Goal: Information Seeking & Learning: Learn about a topic

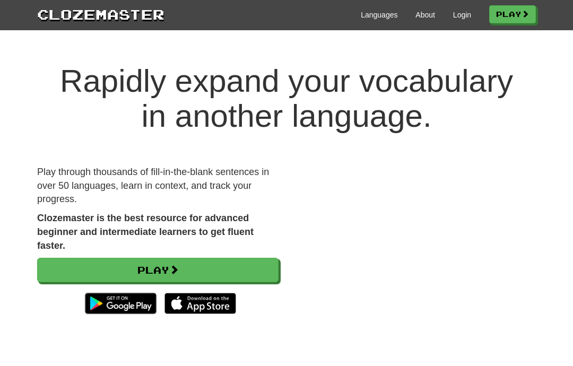
click at [464, 14] on link "Login" at bounding box center [462, 15] width 18 height 11
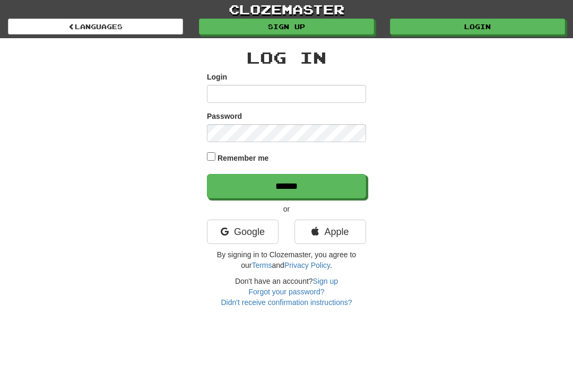
click at [256, 234] on link "Google" at bounding box center [243, 232] width 72 height 24
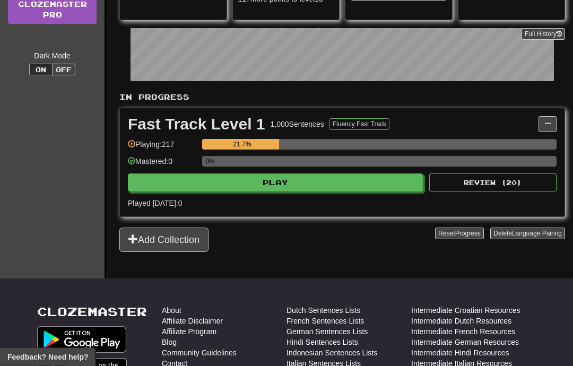
scroll to position [155, 0]
click at [311, 183] on button "Play" at bounding box center [275, 182] width 295 height 18
select select "**"
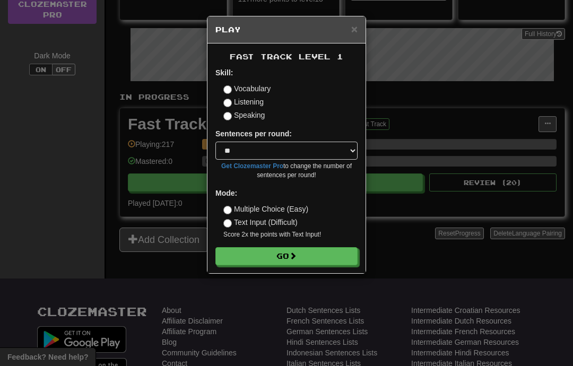
click at [327, 255] on button "Go" at bounding box center [286, 256] width 142 height 18
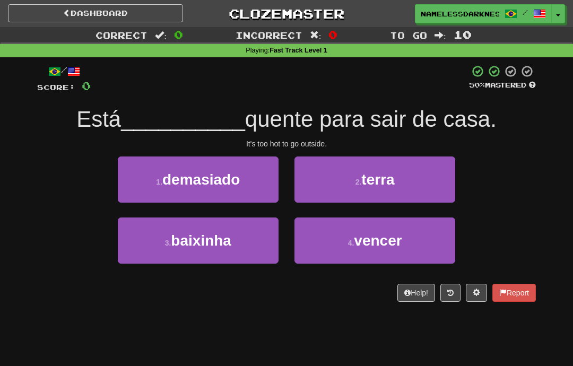
click at [405, 181] on button "2 . terra" at bounding box center [374, 179] width 161 height 46
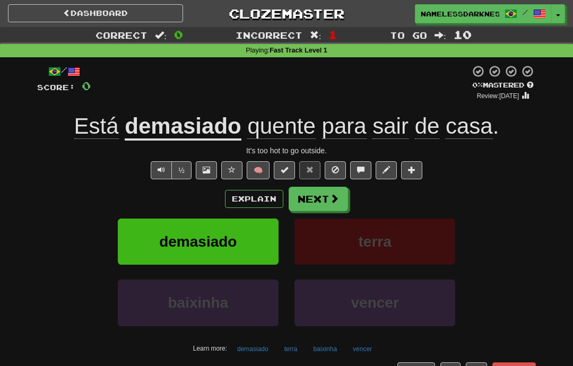
click at [263, 198] on button "Explain" at bounding box center [254, 199] width 58 height 18
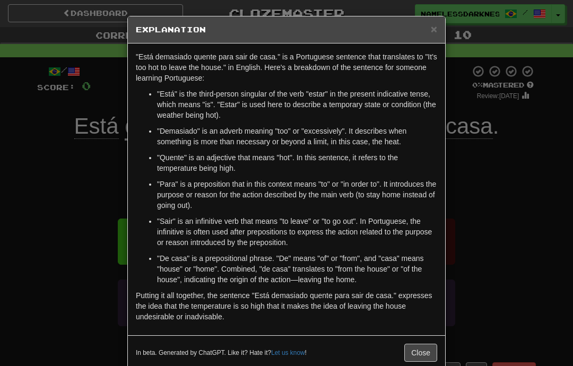
click at [485, 166] on div "× Explanation "Está demasiado quente para sair de casa." is a Portuguese senten…" at bounding box center [286, 183] width 573 height 366
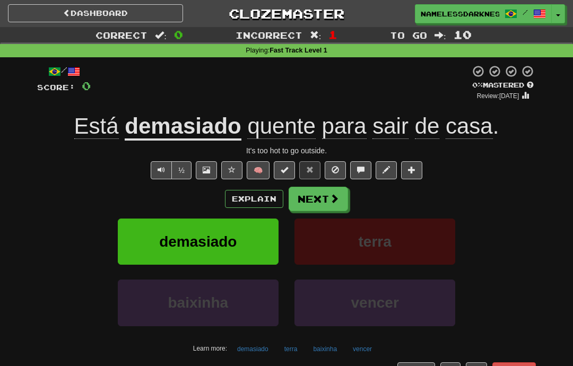
click at [344, 200] on button "Next" at bounding box center [318, 199] width 59 height 24
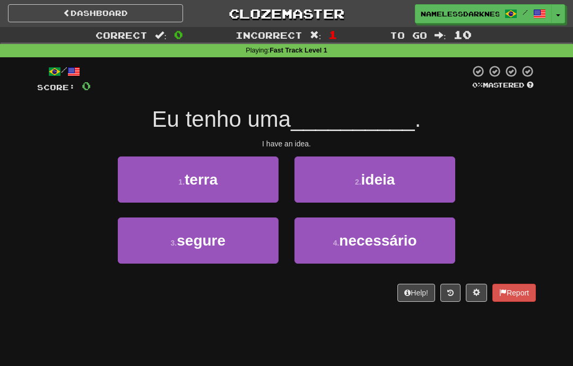
click at [386, 183] on span "ideia" at bounding box center [378, 179] width 34 height 16
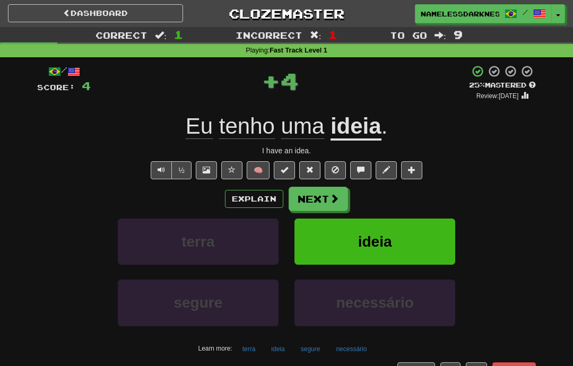
click at [331, 199] on span at bounding box center [334, 199] width 10 height 10
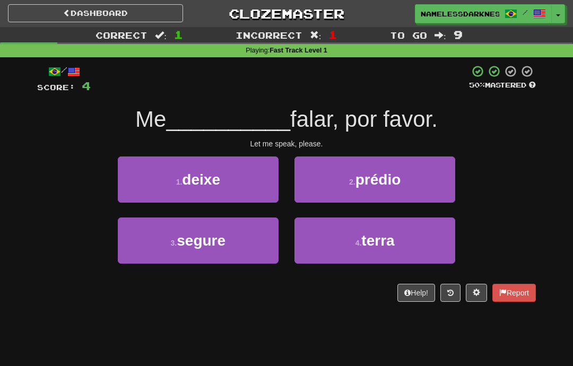
click at [258, 179] on button "1 . deixe" at bounding box center [198, 179] width 161 height 46
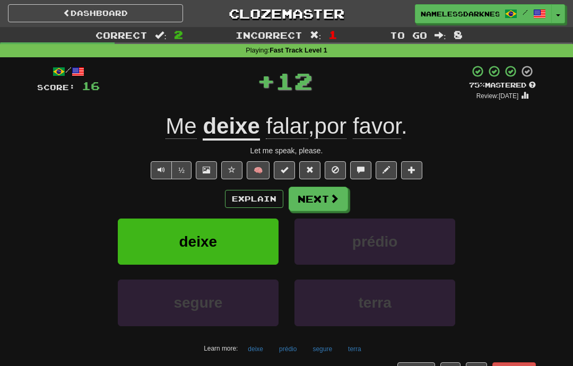
click at [272, 195] on button "Explain" at bounding box center [254, 199] width 58 height 18
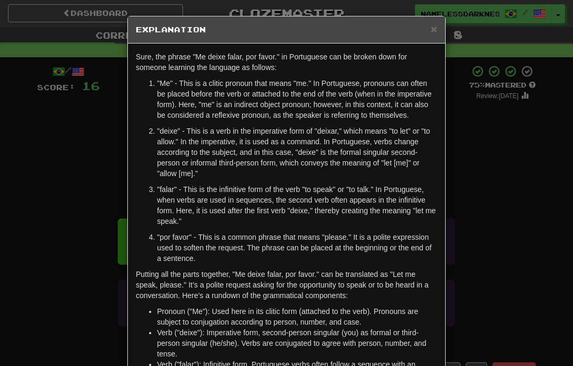
click at [100, 260] on div "× Explanation Sure, the phrase "Me deixe falar, por favor." in Portuguese can b…" at bounding box center [286, 183] width 573 height 366
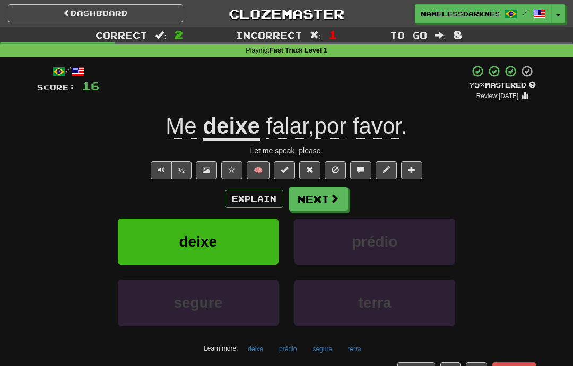
click at [340, 198] on button "Next" at bounding box center [318, 199] width 59 height 24
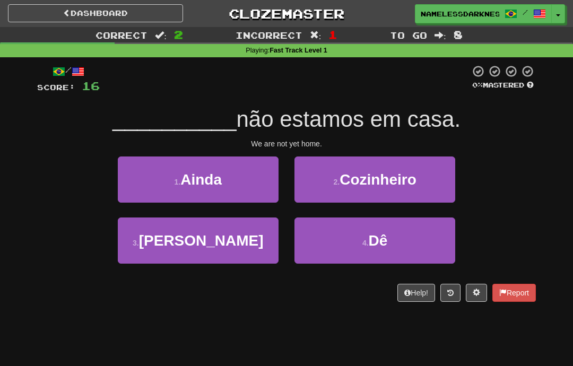
click at [239, 190] on button "1 . Ainda" at bounding box center [198, 179] width 161 height 46
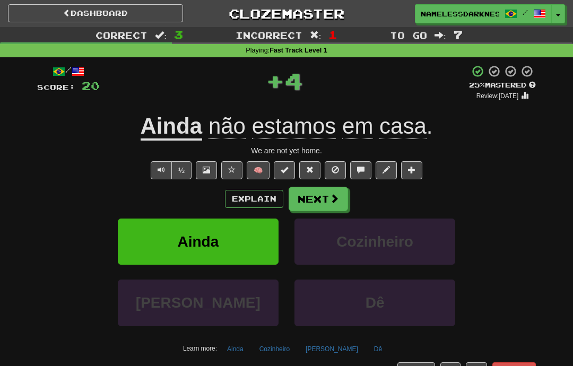
click at [265, 194] on button "Explain" at bounding box center [254, 199] width 58 height 18
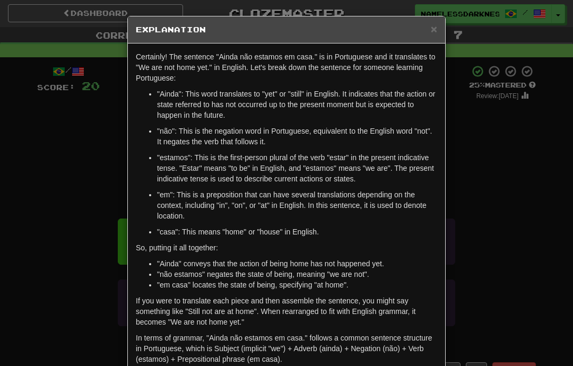
click at [106, 244] on div "× Explanation Certainly! The sentence "Ainda não estamos em casa." is in Portug…" at bounding box center [286, 183] width 573 height 366
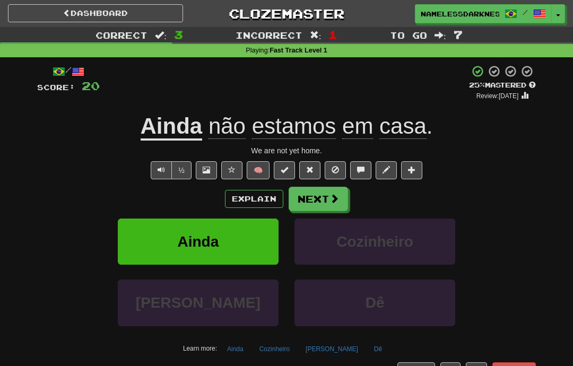
click at [336, 196] on span at bounding box center [334, 199] width 10 height 10
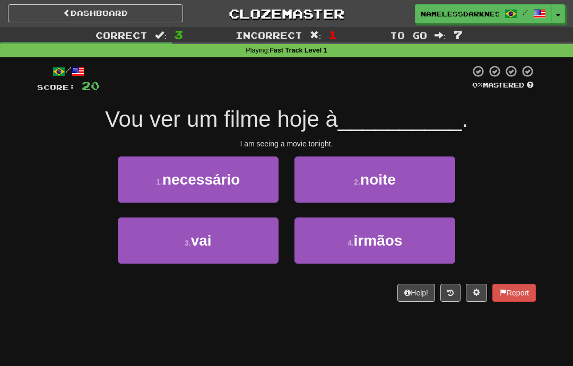
click at [388, 182] on span "noite" at bounding box center [378, 179] width 36 height 16
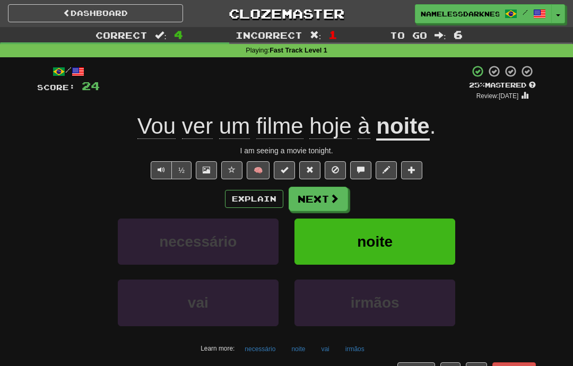
click at [335, 197] on span at bounding box center [334, 199] width 10 height 10
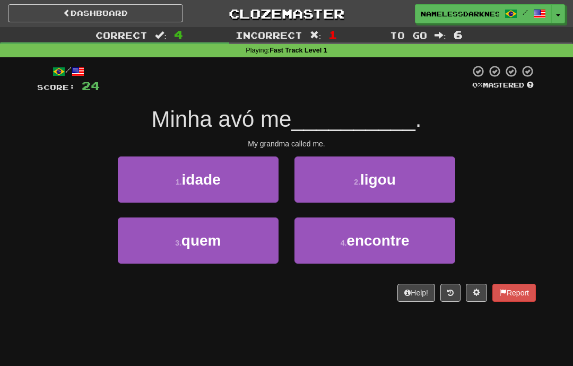
click at [398, 177] on button "2 . ligou" at bounding box center [374, 179] width 161 height 46
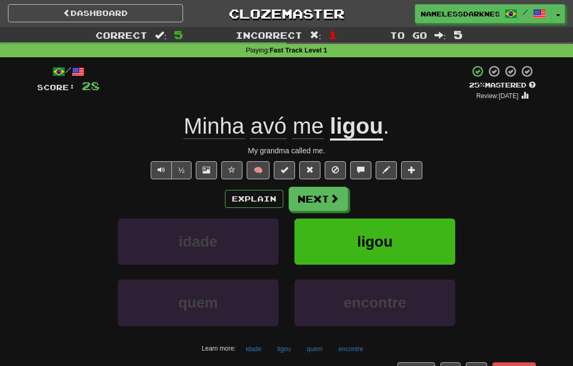
click at [338, 195] on span at bounding box center [334, 199] width 10 height 10
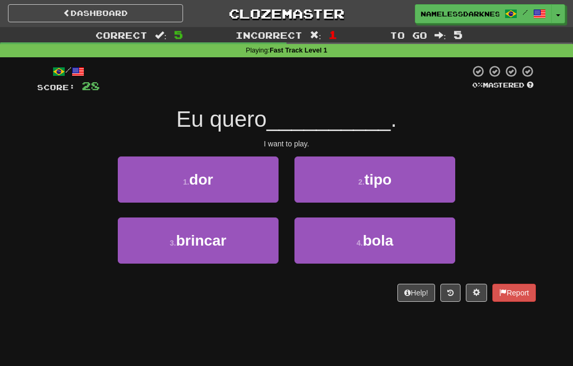
click at [233, 242] on button "3 . brincar" at bounding box center [198, 240] width 161 height 46
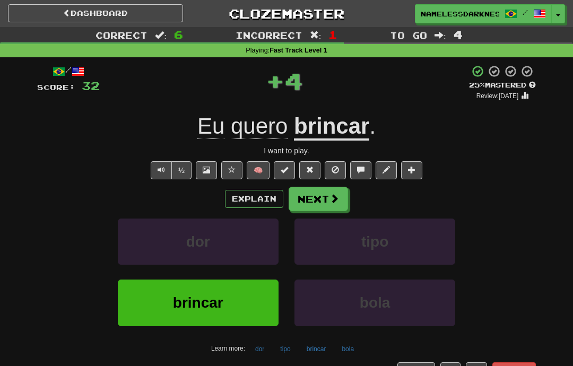
click at [261, 199] on button "Explain" at bounding box center [254, 199] width 58 height 18
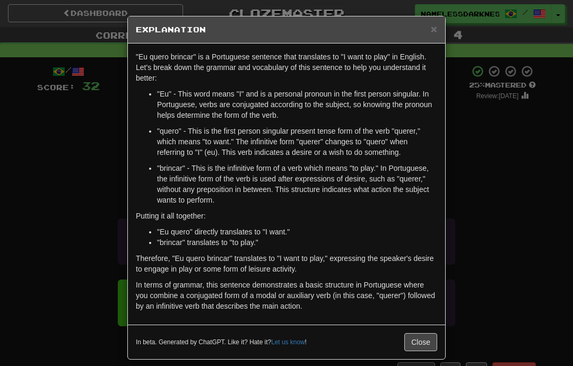
click at [480, 163] on div "× Explanation "Eu quero brincar" is a Portuguese sentence that translates to "I…" at bounding box center [286, 183] width 573 height 366
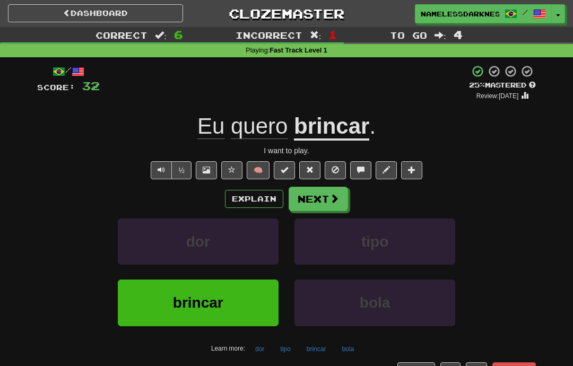
click at [338, 197] on span at bounding box center [334, 199] width 10 height 10
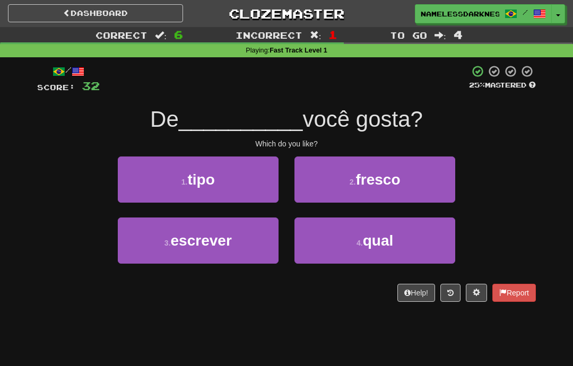
click at [397, 236] on button "4 . qual" at bounding box center [374, 240] width 161 height 46
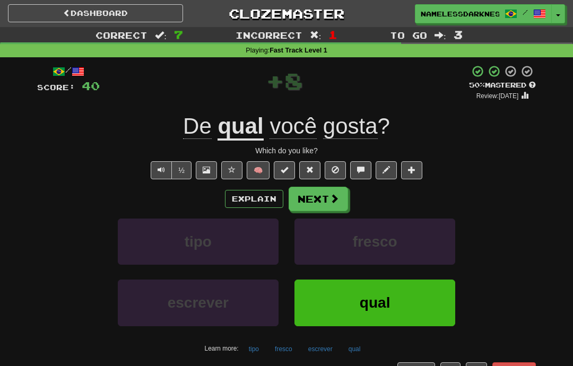
click at [326, 198] on button "Next" at bounding box center [318, 199] width 59 height 24
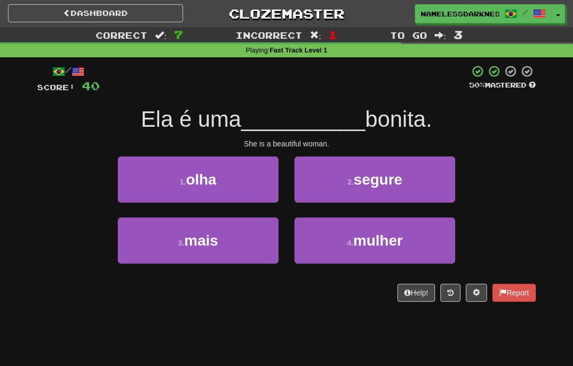
click at [365, 223] on button "4 . mulher" at bounding box center [374, 240] width 161 height 46
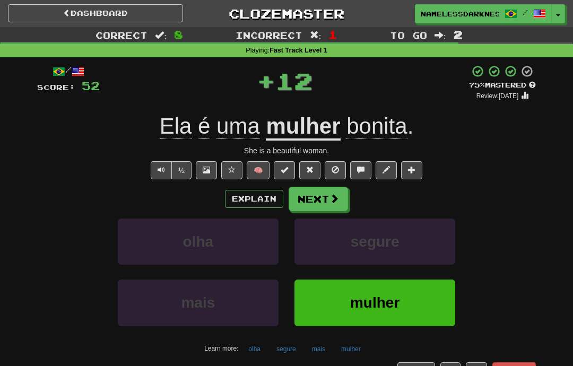
click at [331, 197] on span at bounding box center [334, 199] width 10 height 10
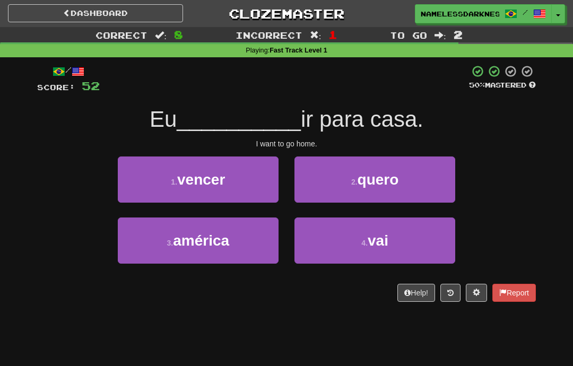
click at [386, 186] on span "quero" at bounding box center [377, 179] width 41 height 16
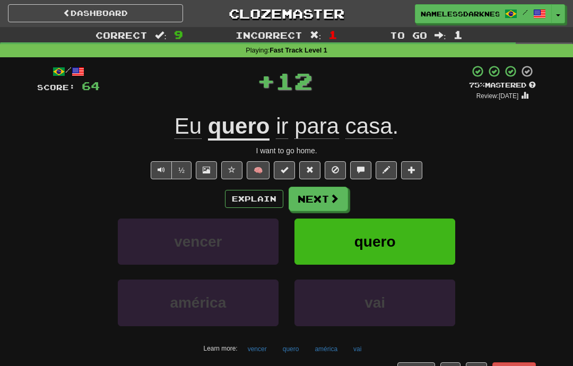
click at [329, 196] on span at bounding box center [334, 199] width 10 height 10
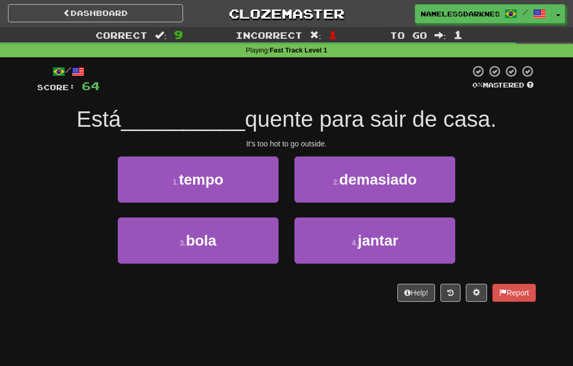
click at [390, 178] on span "demasiado" at bounding box center [377, 179] width 77 height 16
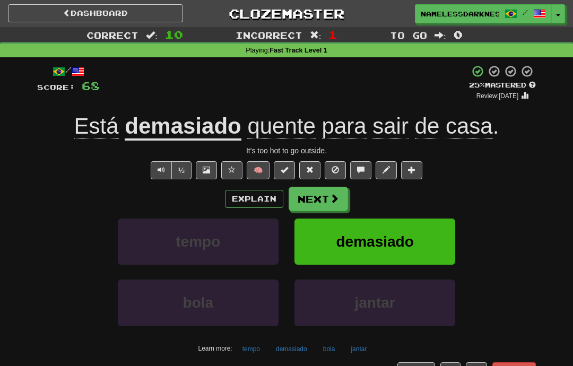
click at [328, 198] on button "Next" at bounding box center [318, 199] width 59 height 24
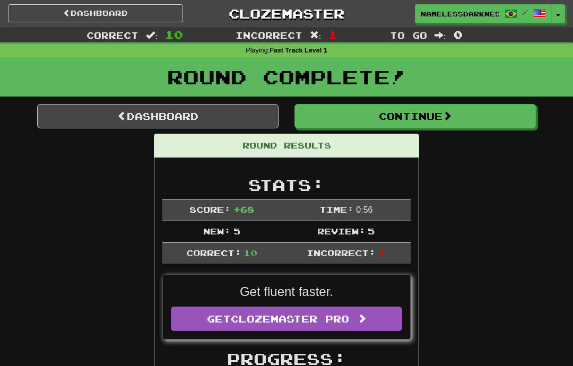
click at [452, 117] on span at bounding box center [447, 116] width 10 height 10
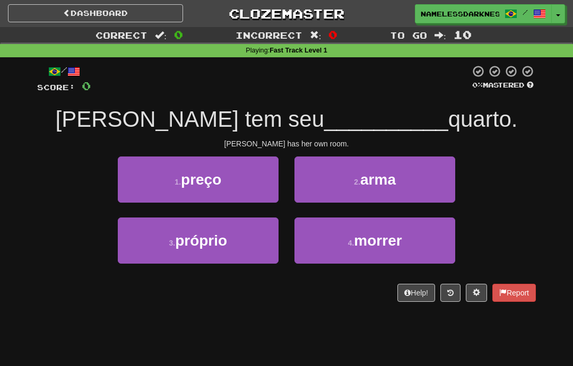
click at [404, 183] on button "2 . arma" at bounding box center [374, 179] width 161 height 46
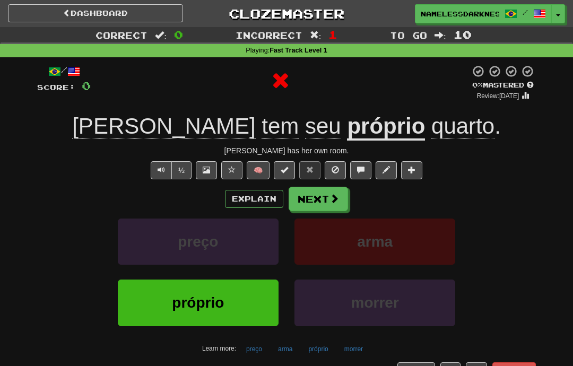
click at [253, 198] on button "Explain" at bounding box center [254, 199] width 58 height 18
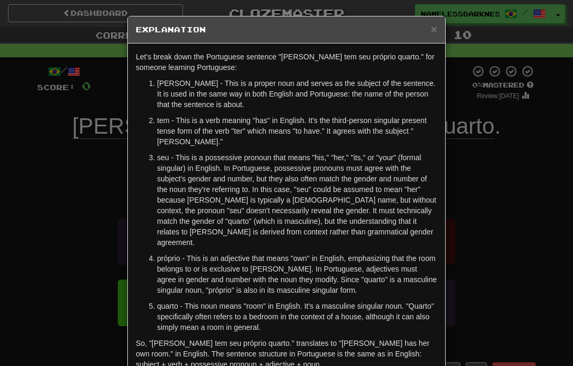
click at [495, 157] on div "× Explanation Let's break down the Portuguese sentence "Sarah tem seu próprio q…" at bounding box center [286, 183] width 573 height 366
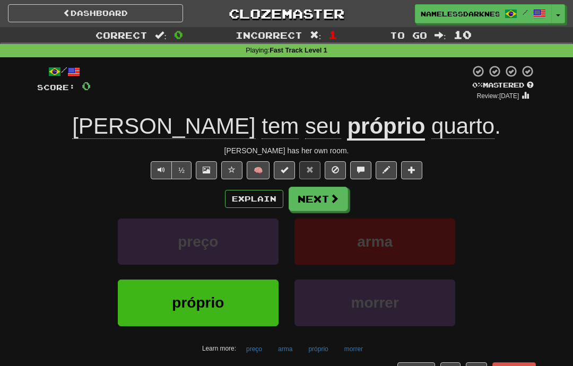
click at [328, 201] on button "Next" at bounding box center [318, 199] width 59 height 24
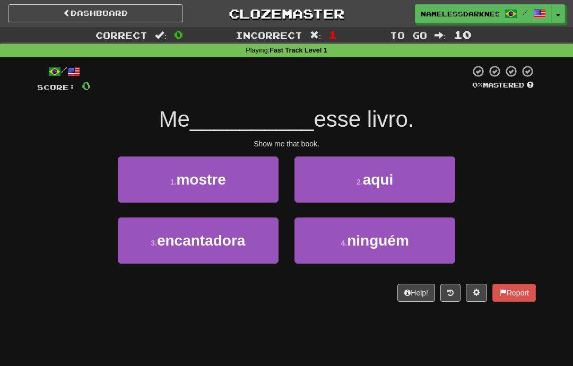
click at [253, 182] on button "1 . mostre" at bounding box center [198, 179] width 161 height 46
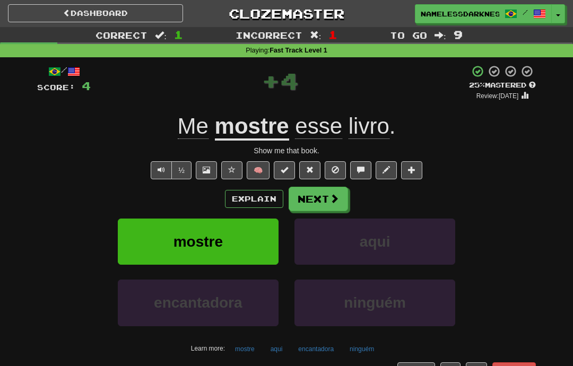
click at [339, 200] on button "Next" at bounding box center [318, 199] width 59 height 24
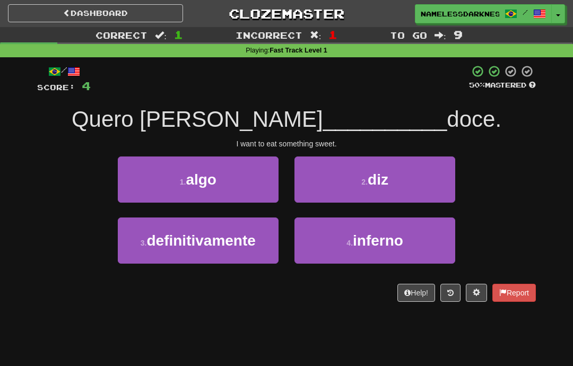
click at [258, 182] on button "1 . algo" at bounding box center [198, 179] width 161 height 46
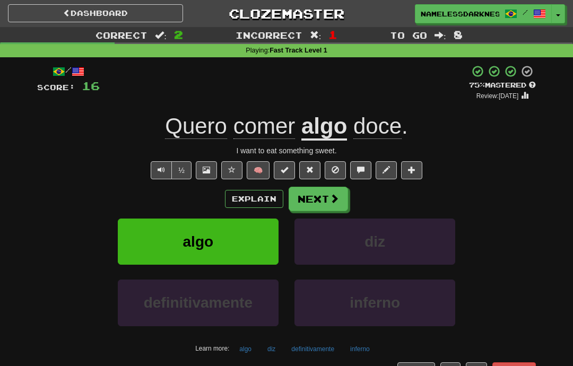
click at [338, 199] on span at bounding box center [334, 199] width 10 height 10
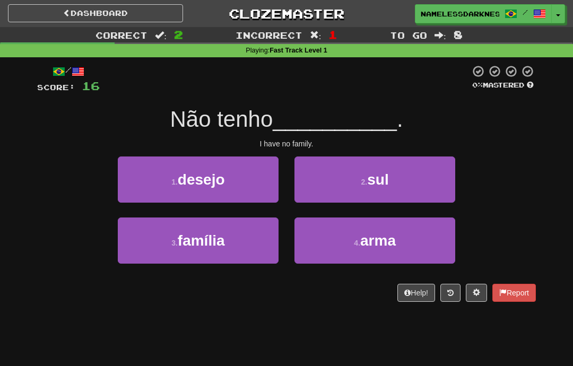
click at [240, 246] on button "3 . família" at bounding box center [198, 240] width 161 height 46
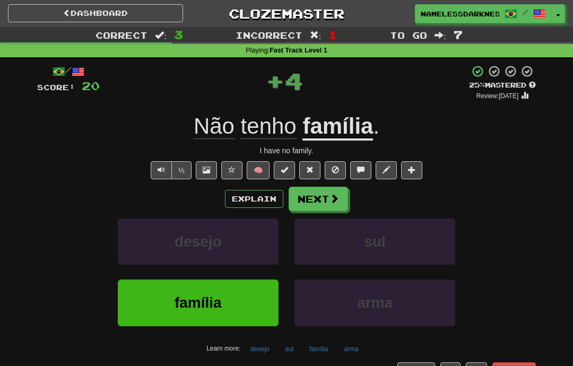
click at [337, 198] on span at bounding box center [334, 199] width 10 height 10
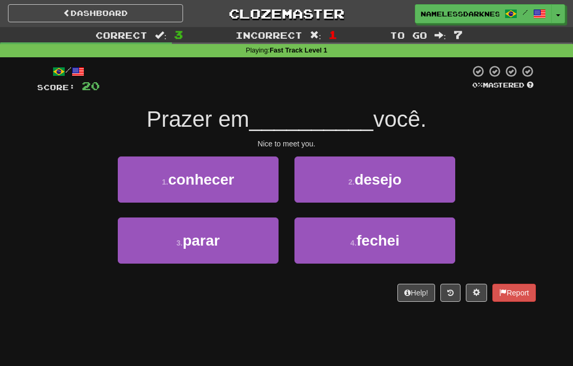
click at [249, 186] on button "1 . conhecer" at bounding box center [198, 179] width 161 height 46
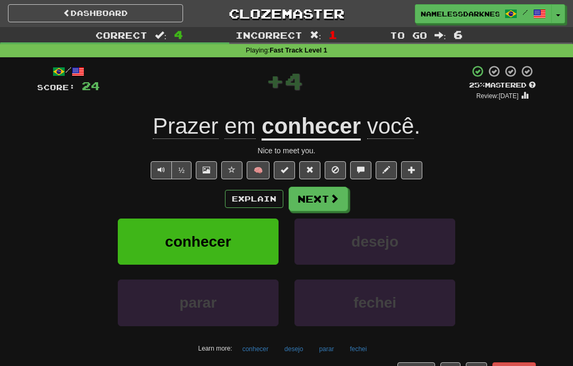
click at [344, 197] on button "Next" at bounding box center [318, 199] width 59 height 24
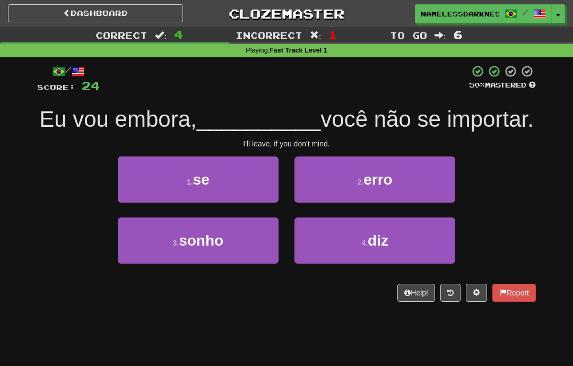
click at [246, 181] on button "1 . se" at bounding box center [198, 179] width 161 height 46
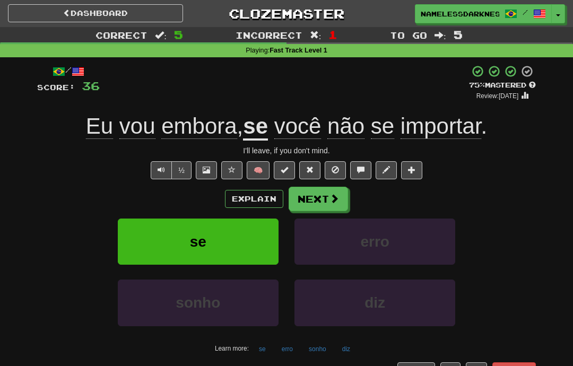
click at [336, 201] on span at bounding box center [334, 199] width 10 height 10
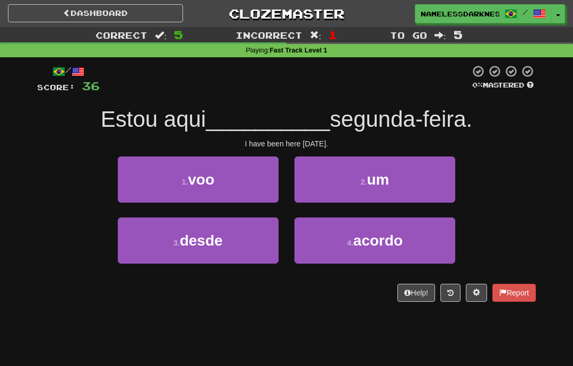
click at [371, 239] on span "acordo" at bounding box center [377, 240] width 49 height 16
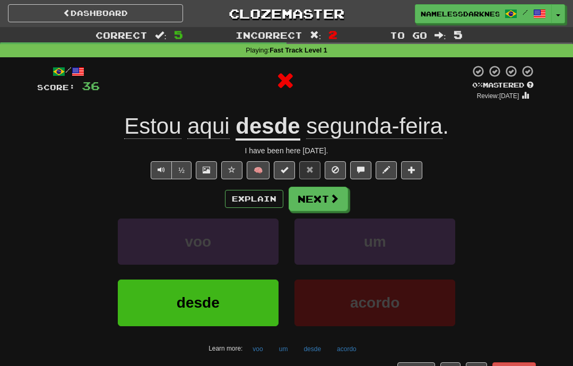
click at [263, 199] on button "Explain" at bounding box center [254, 199] width 58 height 18
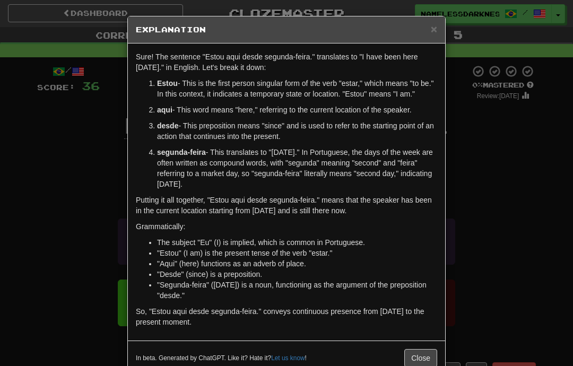
click at [500, 134] on div "× Explanation Sure! The sentence "Estou aqui desde segunda-feira." translates t…" at bounding box center [286, 183] width 573 height 366
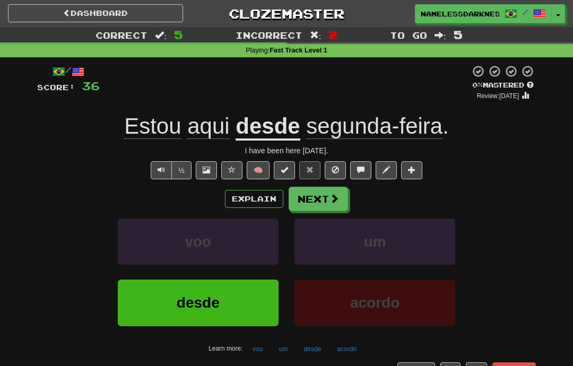
click at [339, 200] on button "Next" at bounding box center [318, 199] width 59 height 24
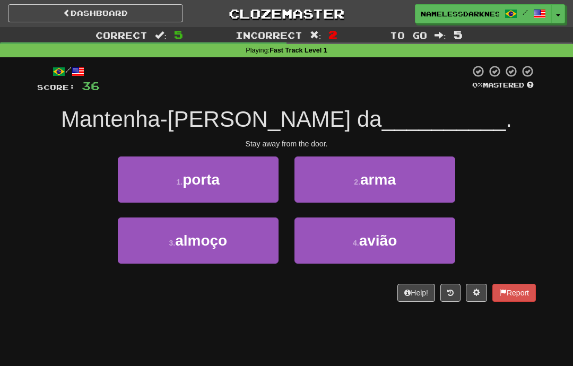
click at [254, 182] on button "1 . porta" at bounding box center [198, 179] width 161 height 46
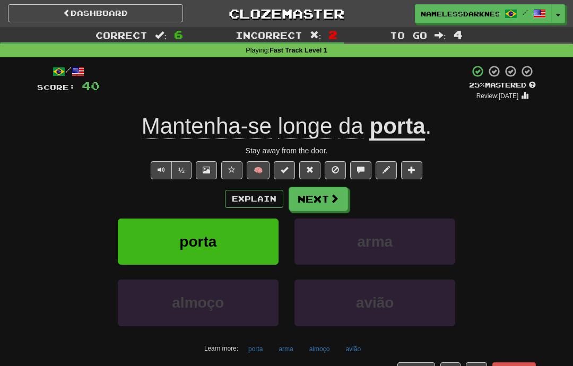
click at [337, 198] on span at bounding box center [334, 199] width 10 height 10
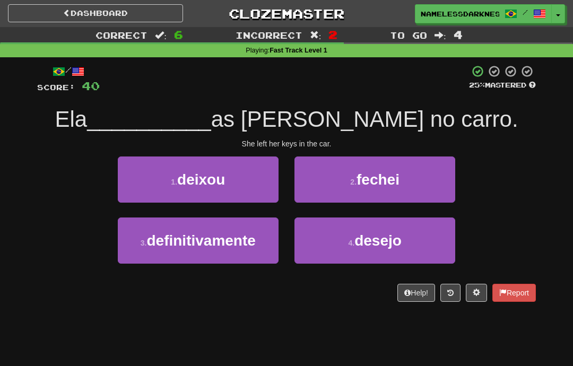
click at [253, 184] on button "1 . deixou" at bounding box center [198, 179] width 161 height 46
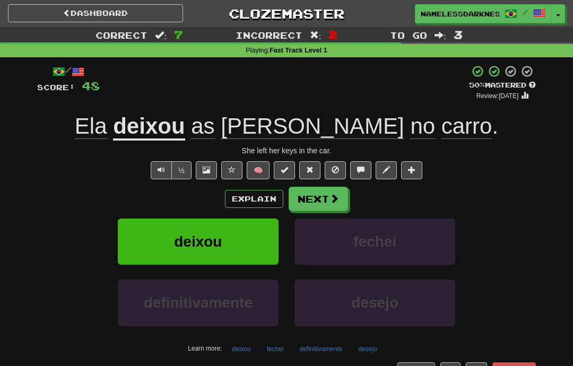
click at [338, 201] on span at bounding box center [334, 199] width 10 height 10
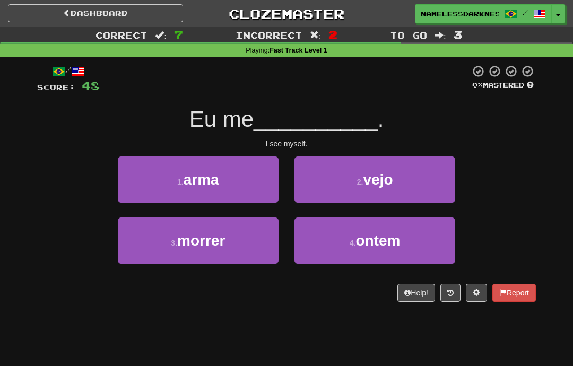
click at [360, 178] on small "2 ." at bounding box center [360, 182] width 6 height 8
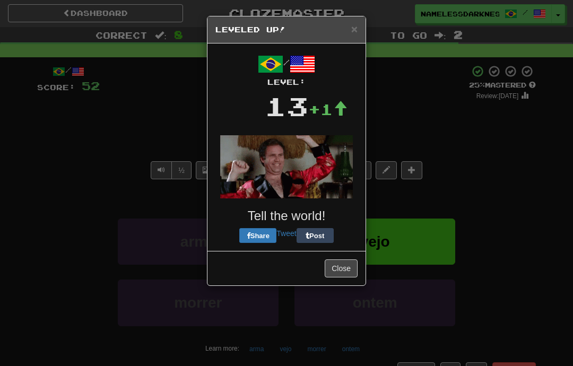
click at [347, 265] on button "Close" at bounding box center [341, 268] width 33 height 18
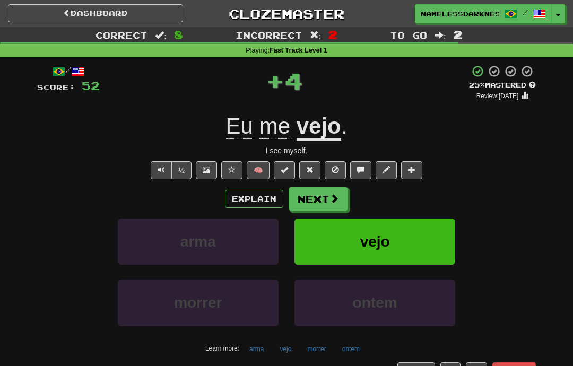
click at [326, 197] on button "Next" at bounding box center [318, 199] width 59 height 24
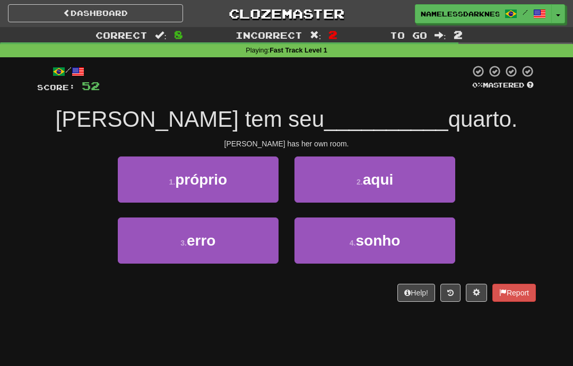
click at [252, 188] on button "1 . próprio" at bounding box center [198, 179] width 161 height 46
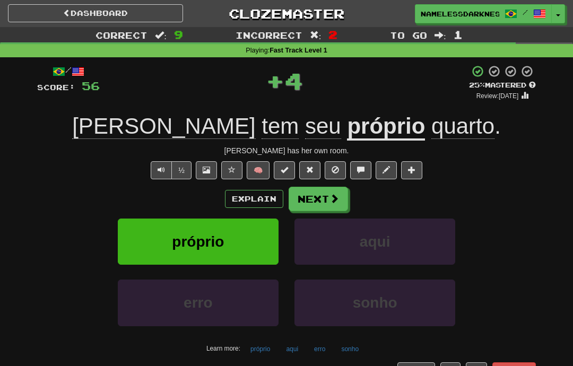
click at [339, 198] on button "Next" at bounding box center [318, 199] width 59 height 24
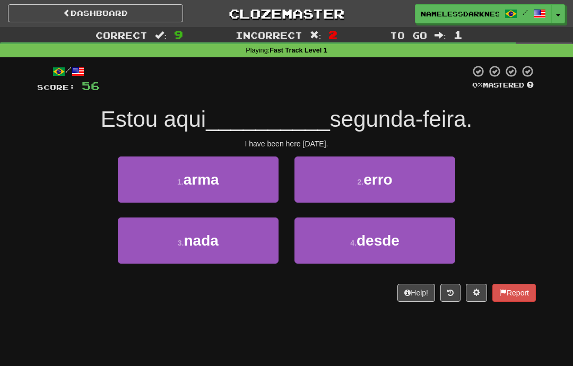
click at [363, 228] on button "4 . desde" at bounding box center [374, 240] width 161 height 46
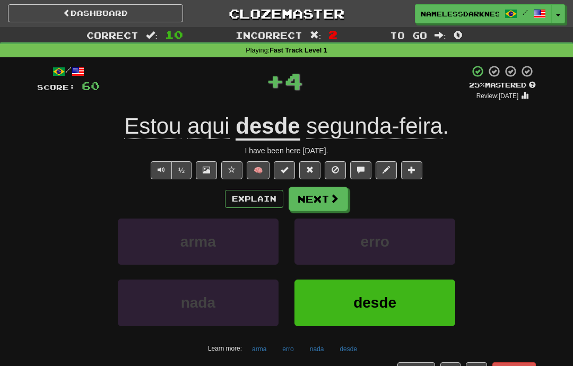
click at [337, 197] on span at bounding box center [334, 199] width 10 height 10
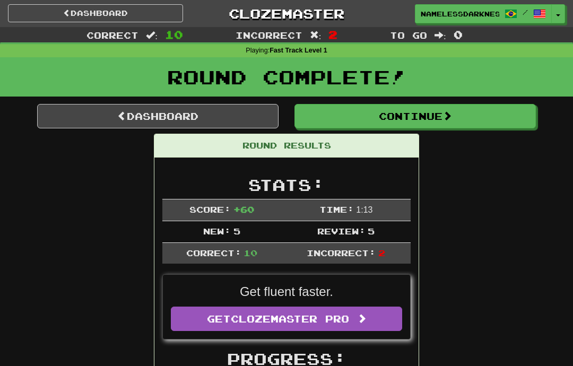
click at [412, 118] on button "Continue" at bounding box center [414, 116] width 241 height 24
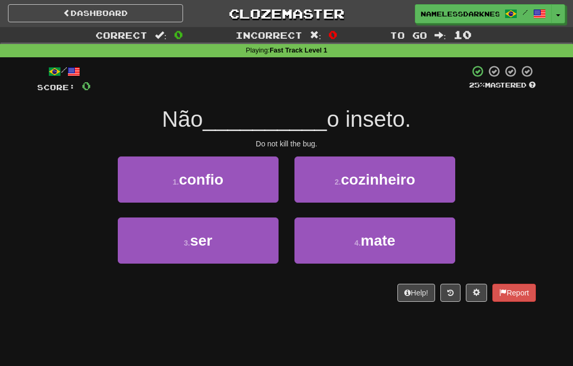
click at [375, 233] on span "mate" at bounding box center [378, 240] width 34 height 16
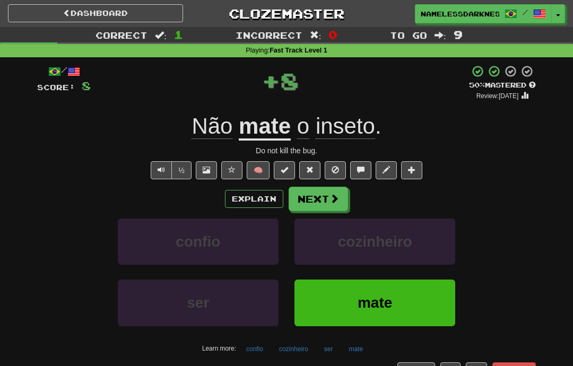
click at [337, 202] on span at bounding box center [334, 199] width 10 height 10
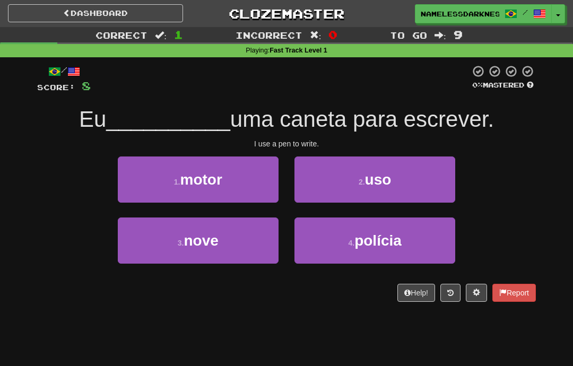
click at [379, 178] on span "uso" at bounding box center [378, 179] width 27 height 16
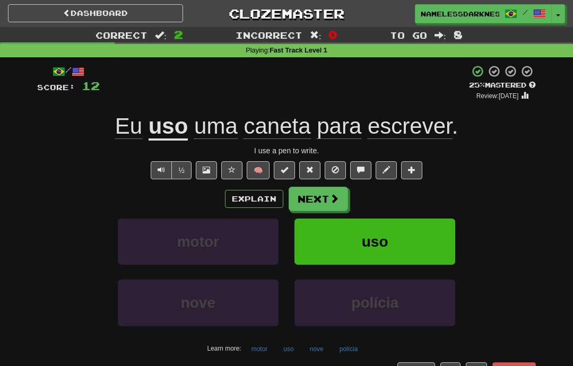
click at [328, 201] on button "Next" at bounding box center [318, 199] width 59 height 24
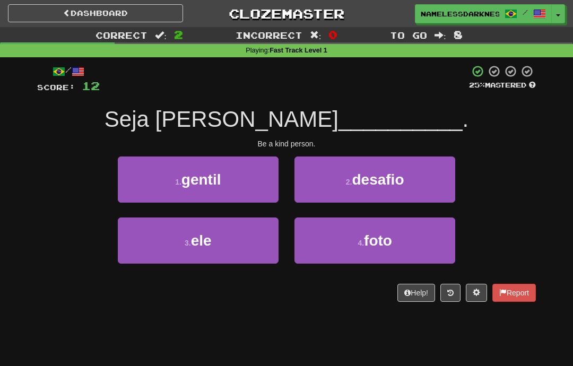
click at [249, 187] on button "1 . gentil" at bounding box center [198, 179] width 161 height 46
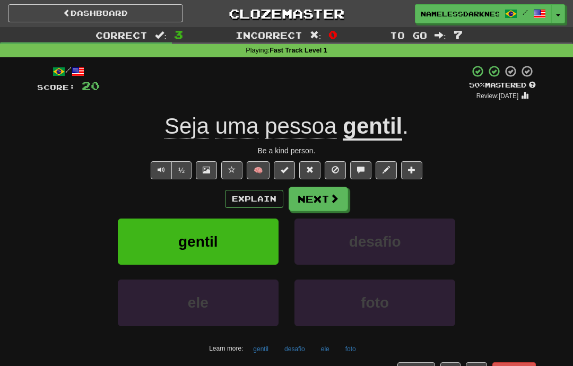
click at [331, 198] on span at bounding box center [334, 199] width 10 height 10
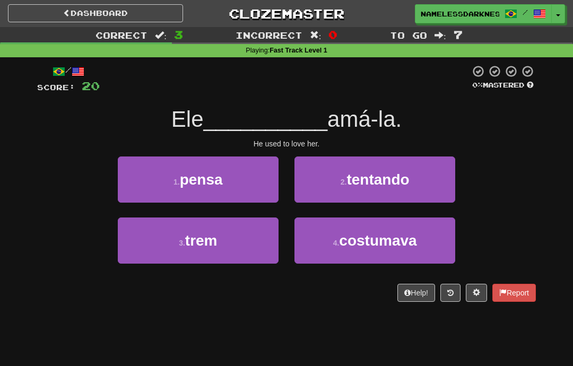
click at [260, 173] on button "1 . pensa" at bounding box center [198, 179] width 161 height 46
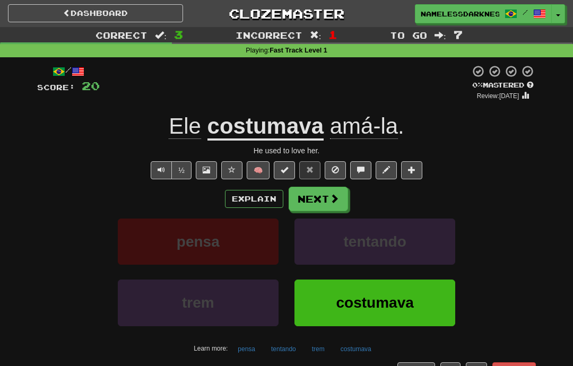
click at [331, 200] on span at bounding box center [334, 199] width 10 height 10
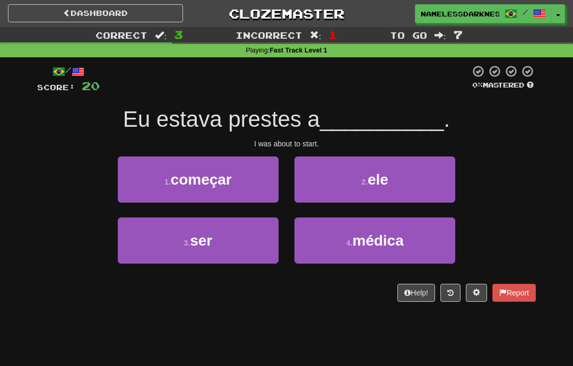
click at [254, 184] on button "1 . começar" at bounding box center [198, 179] width 161 height 46
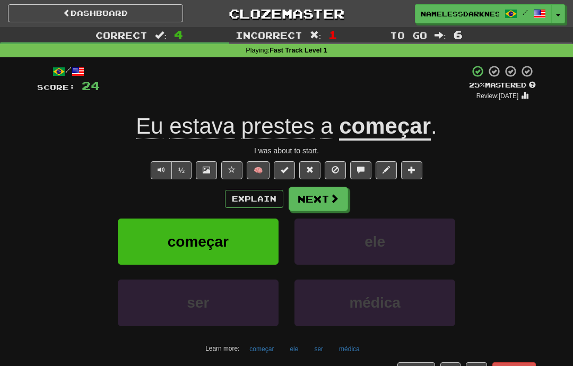
click at [332, 204] on button "Next" at bounding box center [318, 199] width 59 height 24
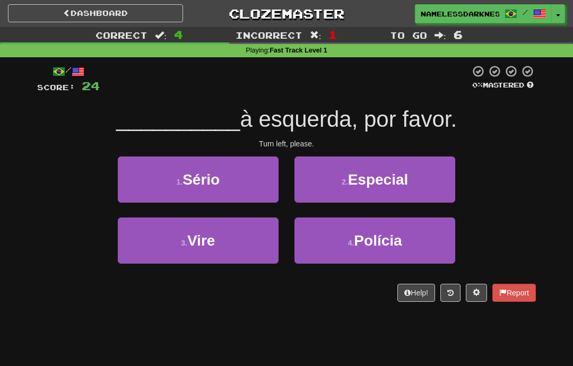
click at [255, 242] on button "3 . Vire" at bounding box center [198, 240] width 161 height 46
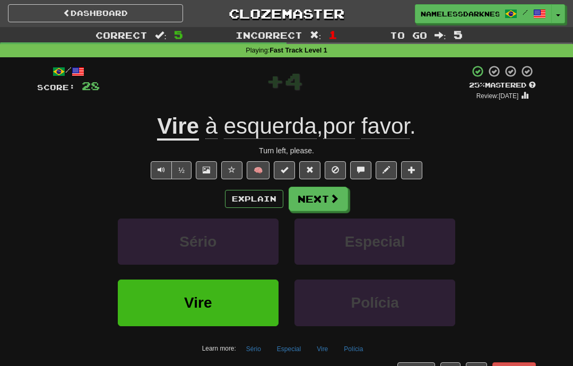
click at [330, 199] on span at bounding box center [334, 199] width 10 height 10
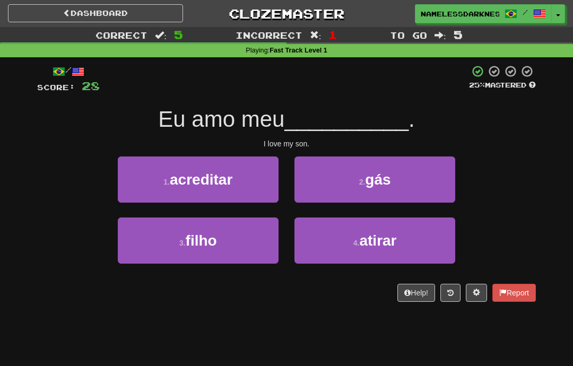
click at [251, 235] on button "3 . filho" at bounding box center [198, 240] width 161 height 46
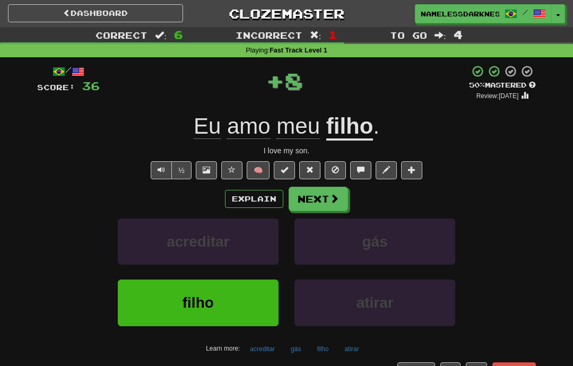
click at [329, 197] on span at bounding box center [334, 199] width 10 height 10
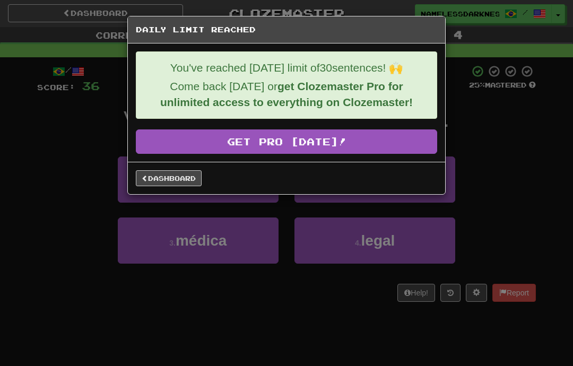
click at [200, 182] on link "Dashboard" at bounding box center [169, 178] width 66 height 16
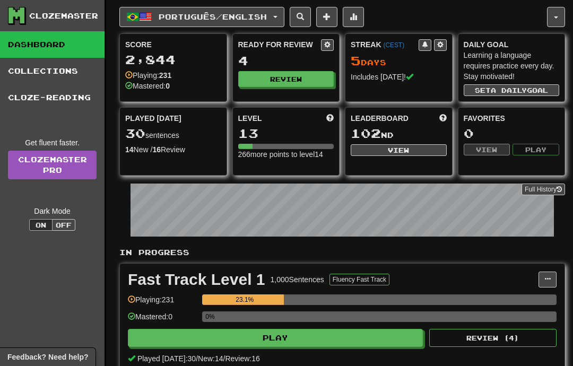
click at [560, 24] on button "button" at bounding box center [556, 17] width 18 height 20
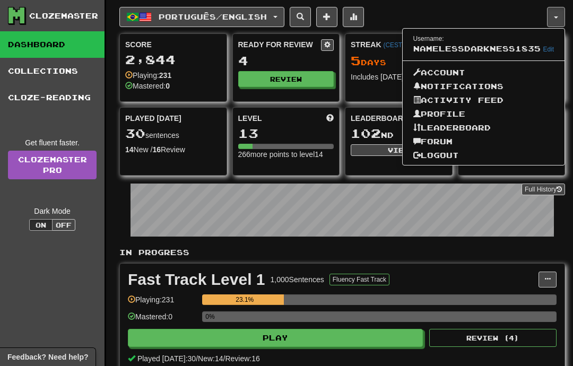
click at [462, 153] on link "Logout" at bounding box center [484, 155] width 162 height 14
